Goal: Task Accomplishment & Management: Manage account settings

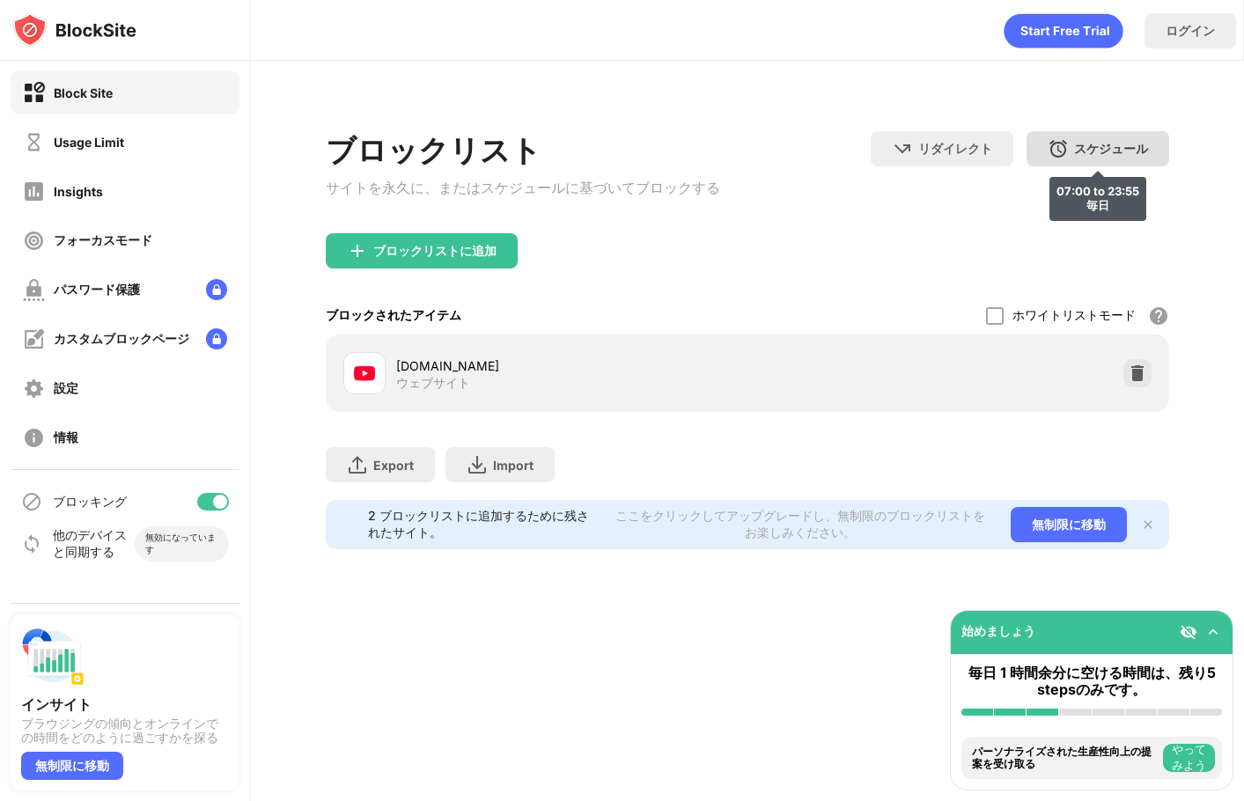
click at [1131, 148] on div "スケジュール" at bounding box center [1111, 149] width 74 height 17
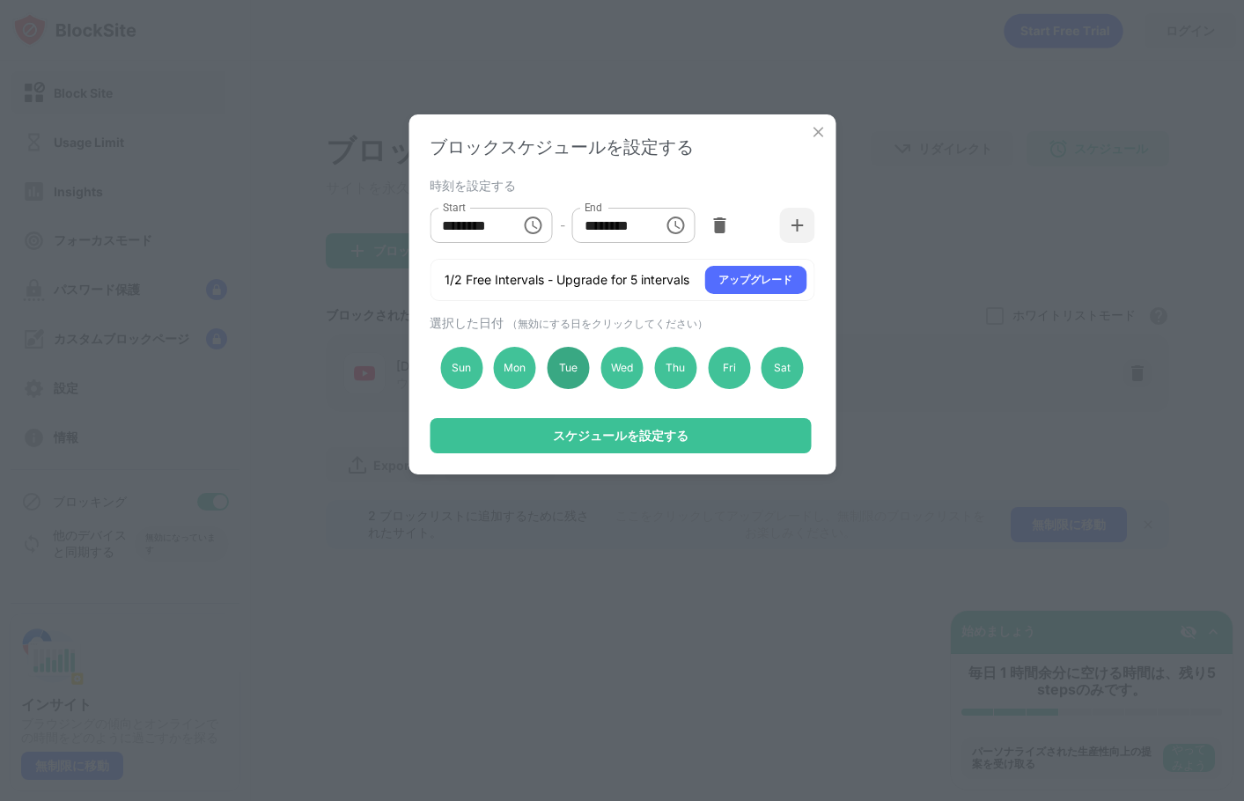
click at [558, 367] on div "Tue" at bounding box center [569, 368] width 42 height 42
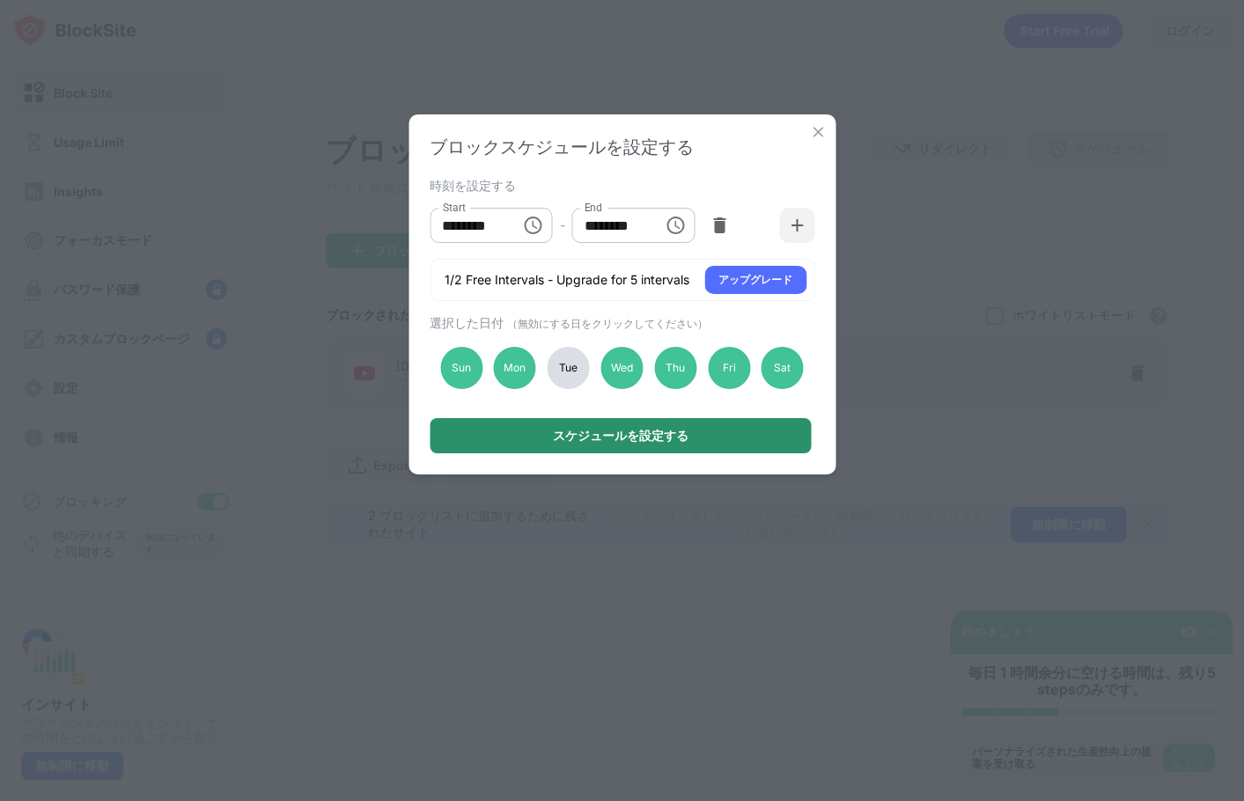
click at [600, 446] on div "スケジュールを設定する" at bounding box center [620, 435] width 381 height 35
